Goal: Task Accomplishment & Management: Use online tool/utility

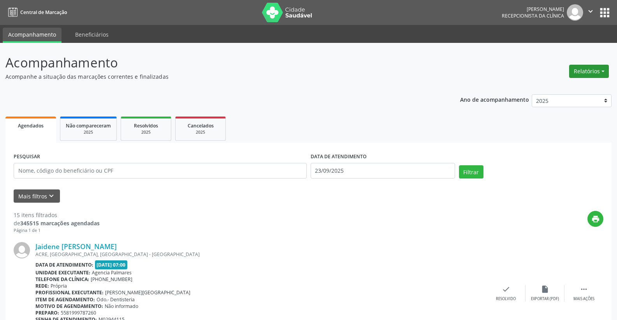
click at [588, 72] on button "Relatórios" at bounding box center [589, 71] width 40 height 13
click at [560, 89] on link "Agendamentos" at bounding box center [568, 88] width 84 height 11
select select "8"
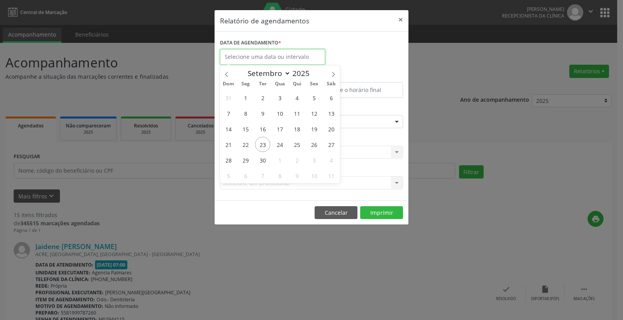
click at [277, 54] on input "text" at bounding box center [272, 57] width 105 height 16
click at [277, 145] on span "24" at bounding box center [279, 144] width 15 height 15
type input "[DATE]"
click at [277, 145] on span "24" at bounding box center [279, 144] width 15 height 15
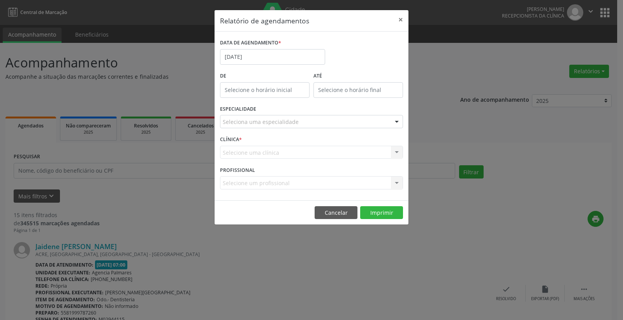
click at [324, 126] on div "Seleciona uma especialidade" at bounding box center [311, 121] width 183 height 13
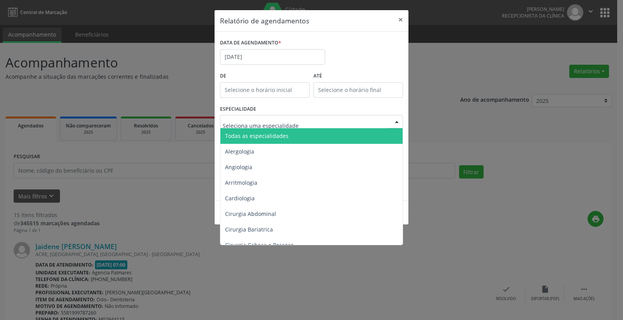
click at [282, 135] on span "Todas as especialidades" at bounding box center [256, 135] width 63 height 7
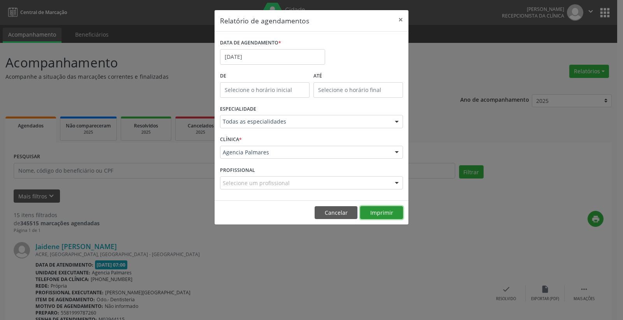
click at [379, 212] on button "Imprimir" at bounding box center [381, 212] width 43 height 13
